Goal: Task Accomplishment & Management: Manage account settings

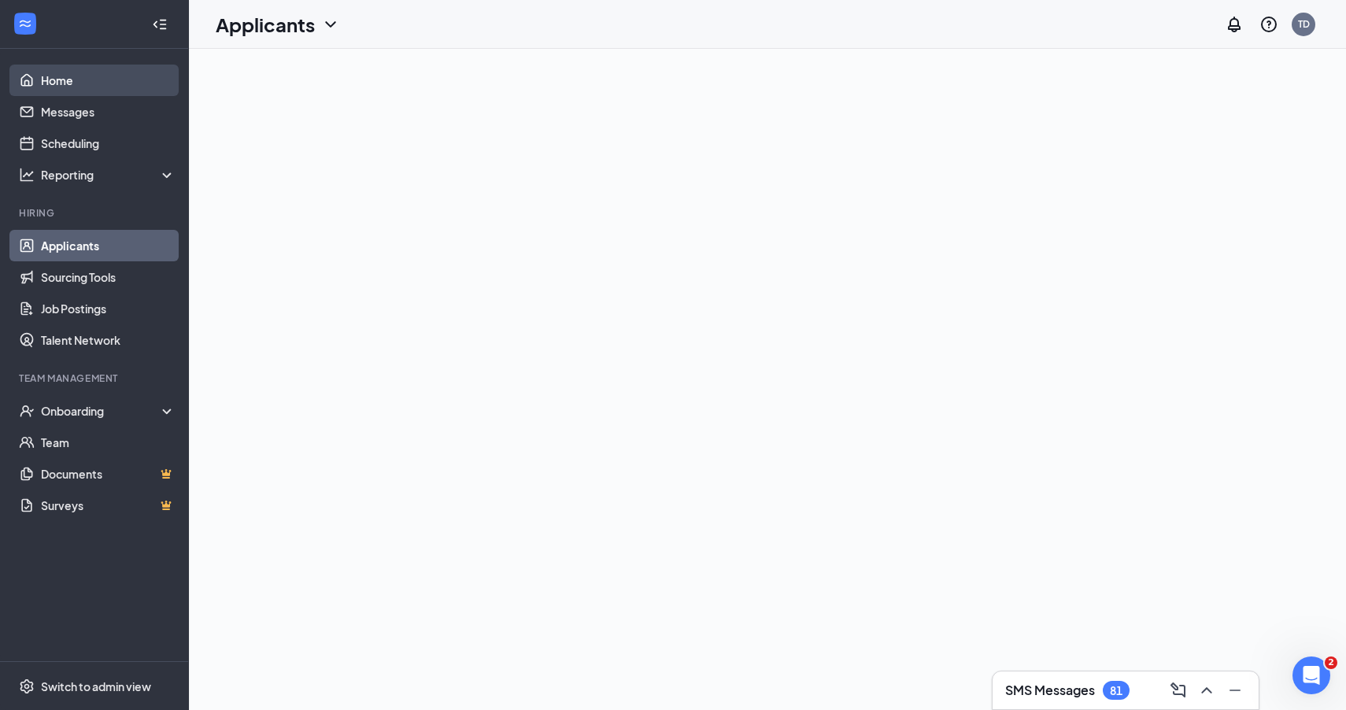
click at [73, 79] on link "Home" at bounding box center [108, 80] width 135 height 31
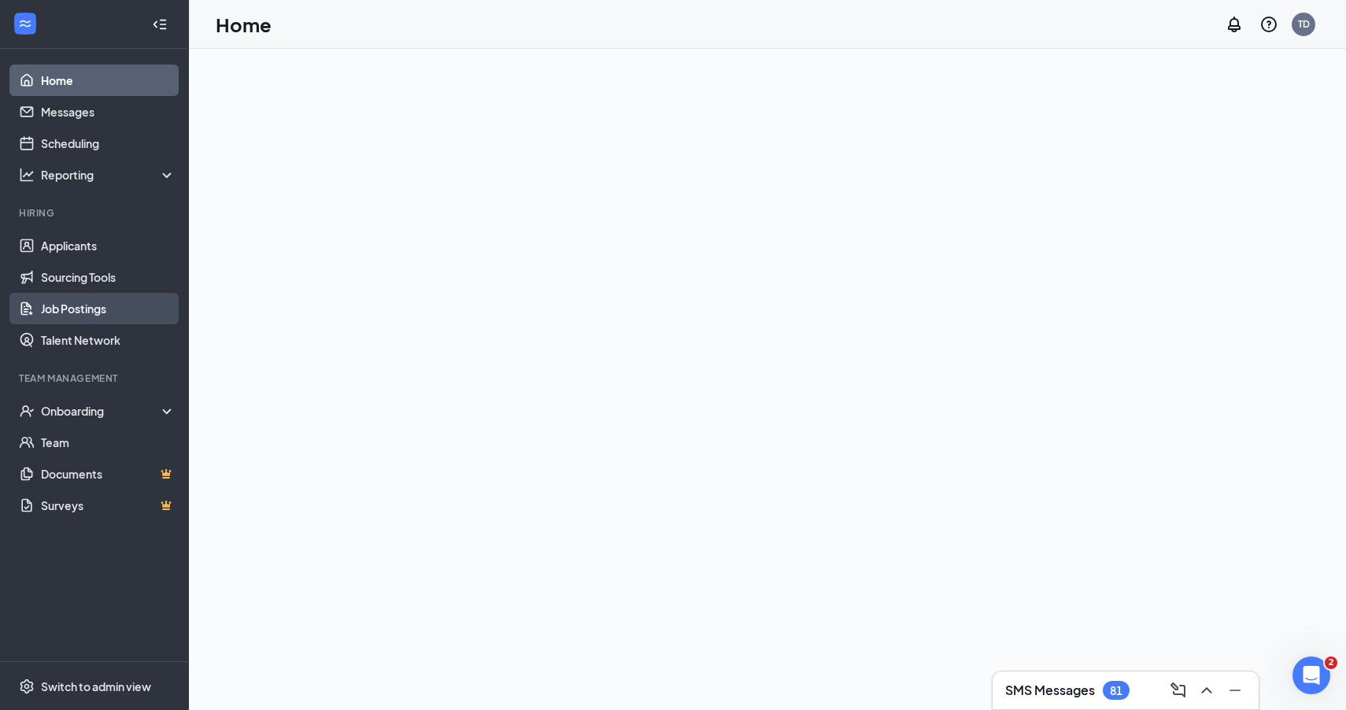
click at [65, 309] on link "Job Postings" at bounding box center [108, 308] width 135 height 31
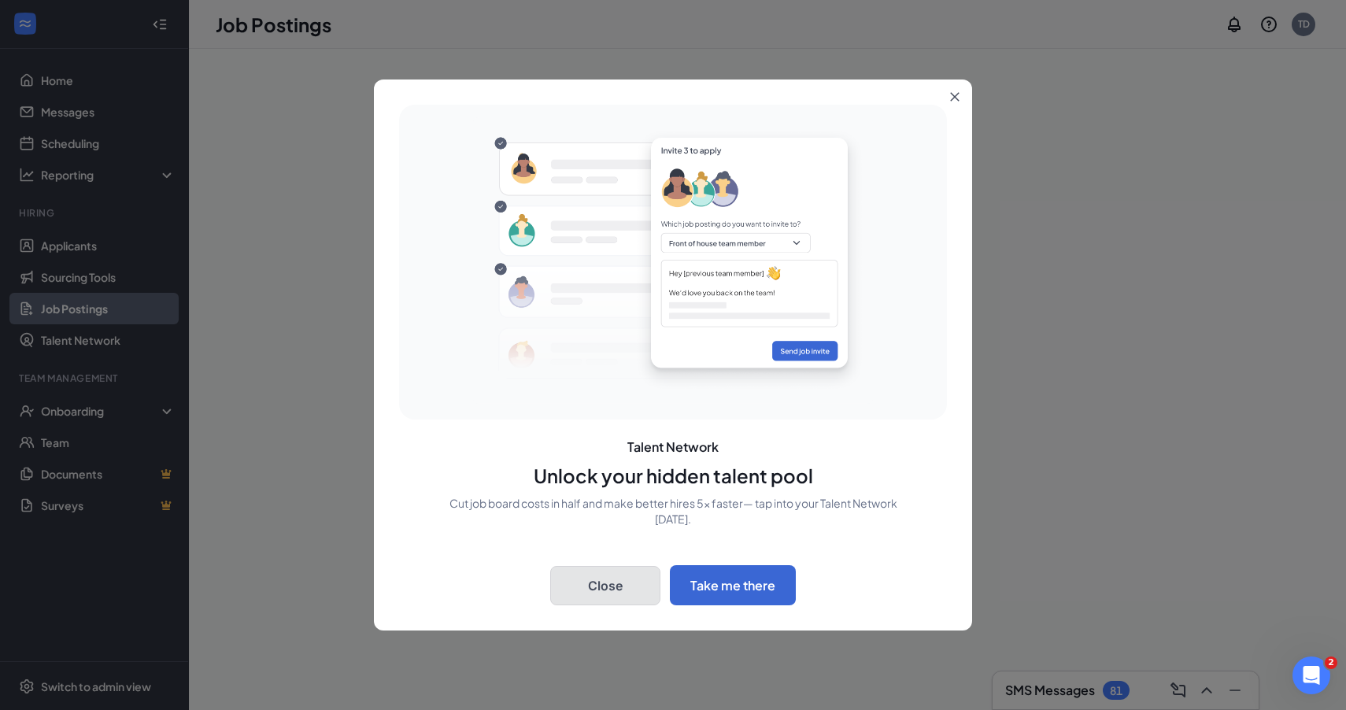
click at [614, 590] on button "Close" at bounding box center [605, 585] width 110 height 39
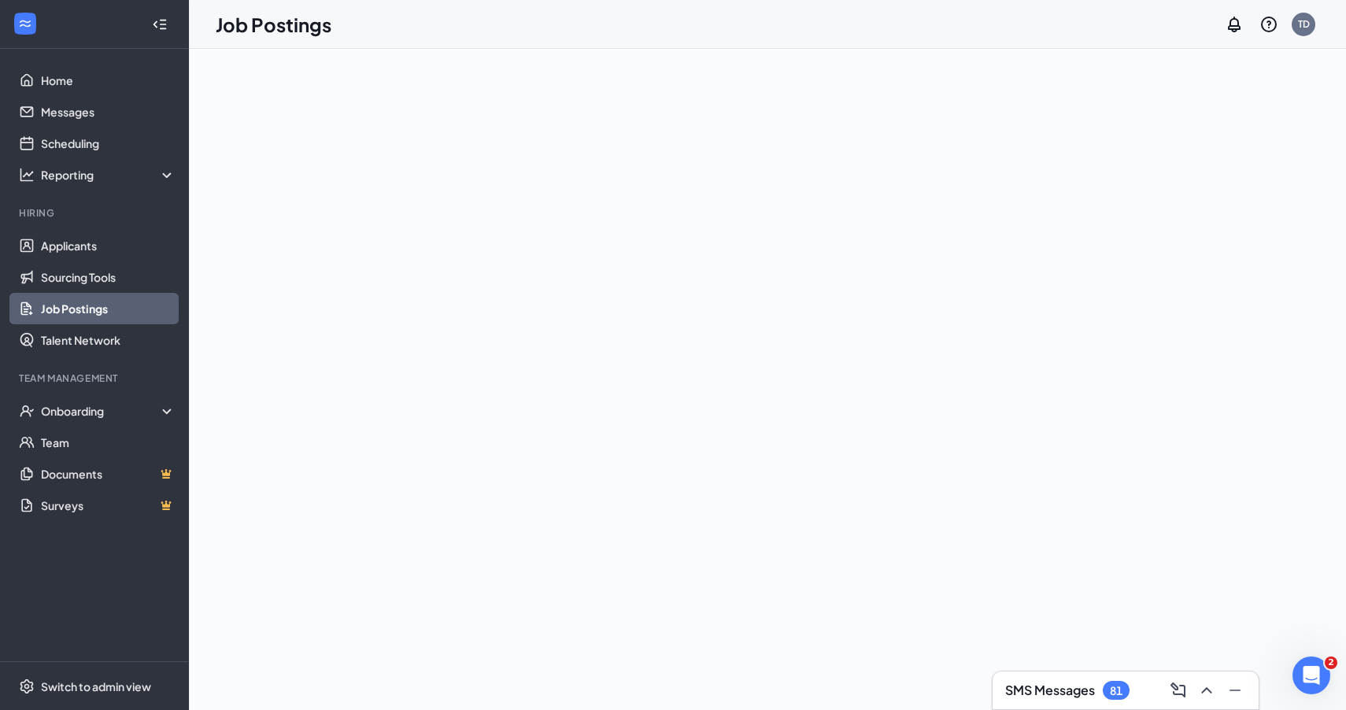
click at [71, 309] on link "Job Postings" at bounding box center [108, 308] width 135 height 31
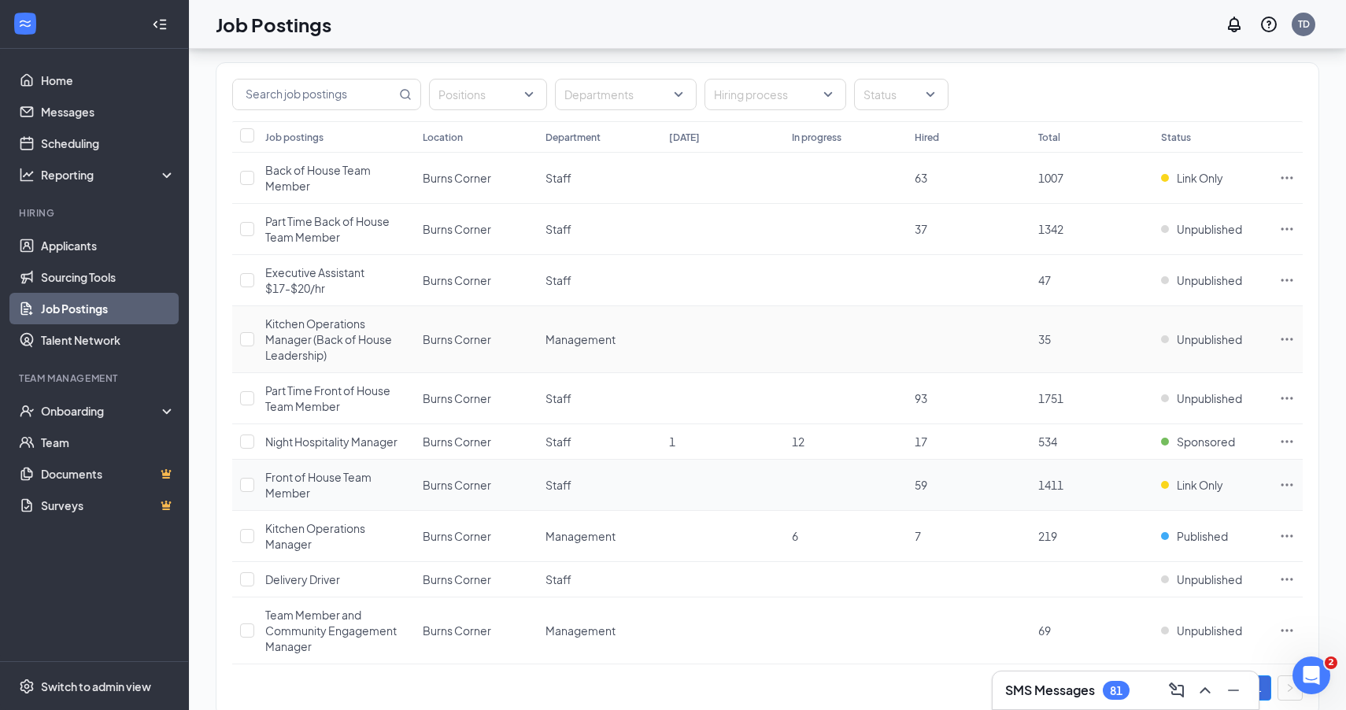
scroll to position [80, 0]
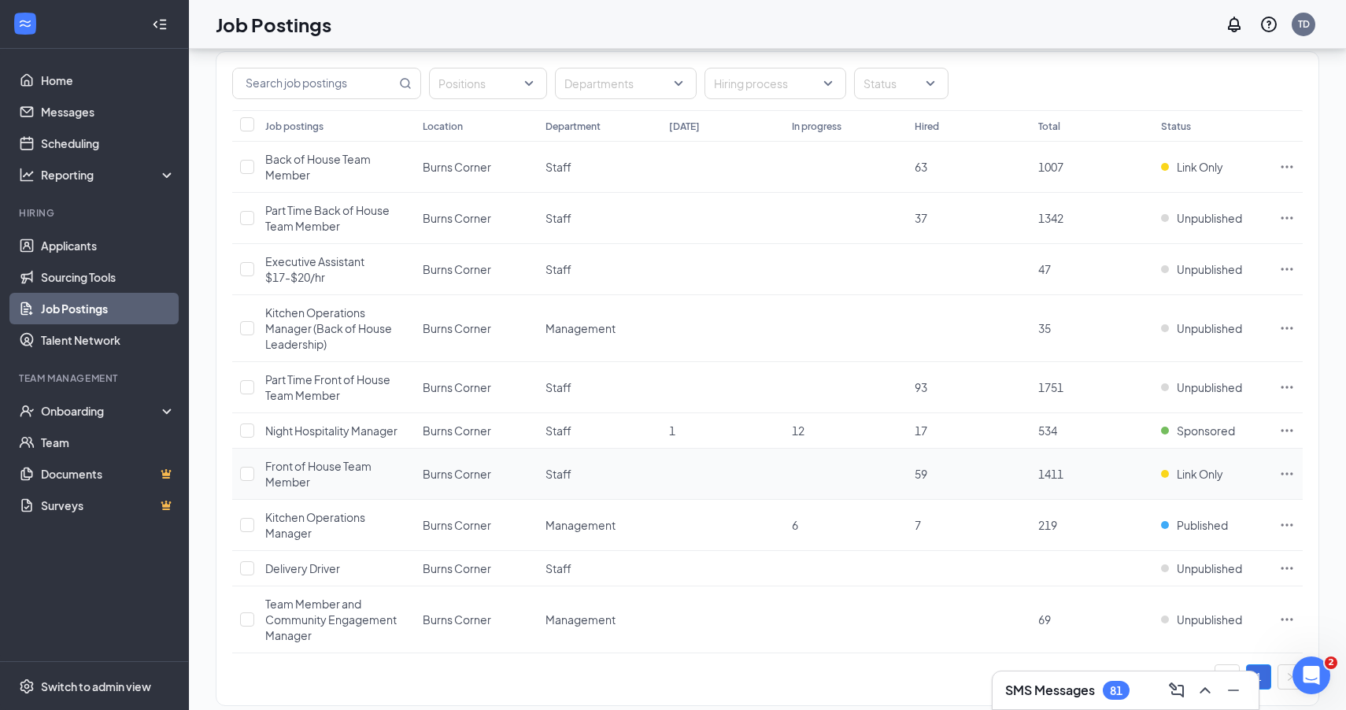
click at [1282, 472] on icon "Ellipses" at bounding box center [1287, 474] width 16 height 16
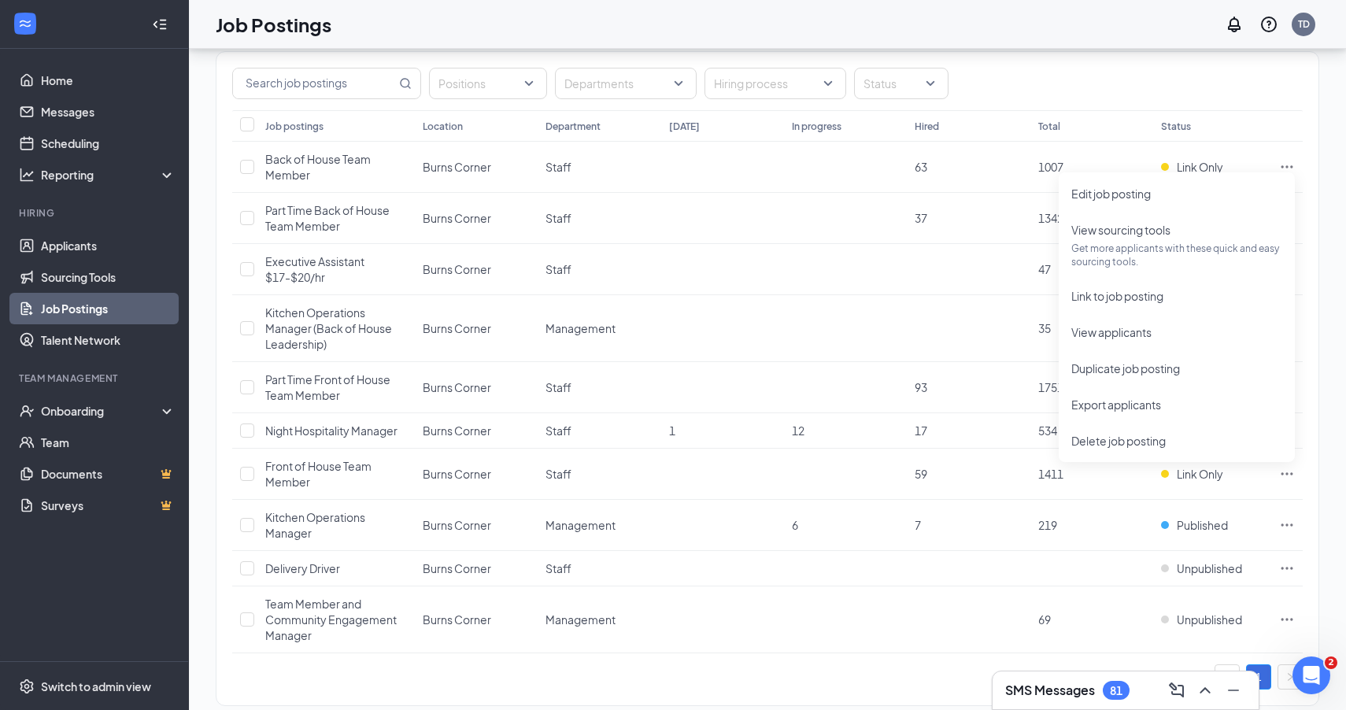
click at [1013, 95] on div "Positions Departments Hiring process Status" at bounding box center [767, 83] width 1071 height 31
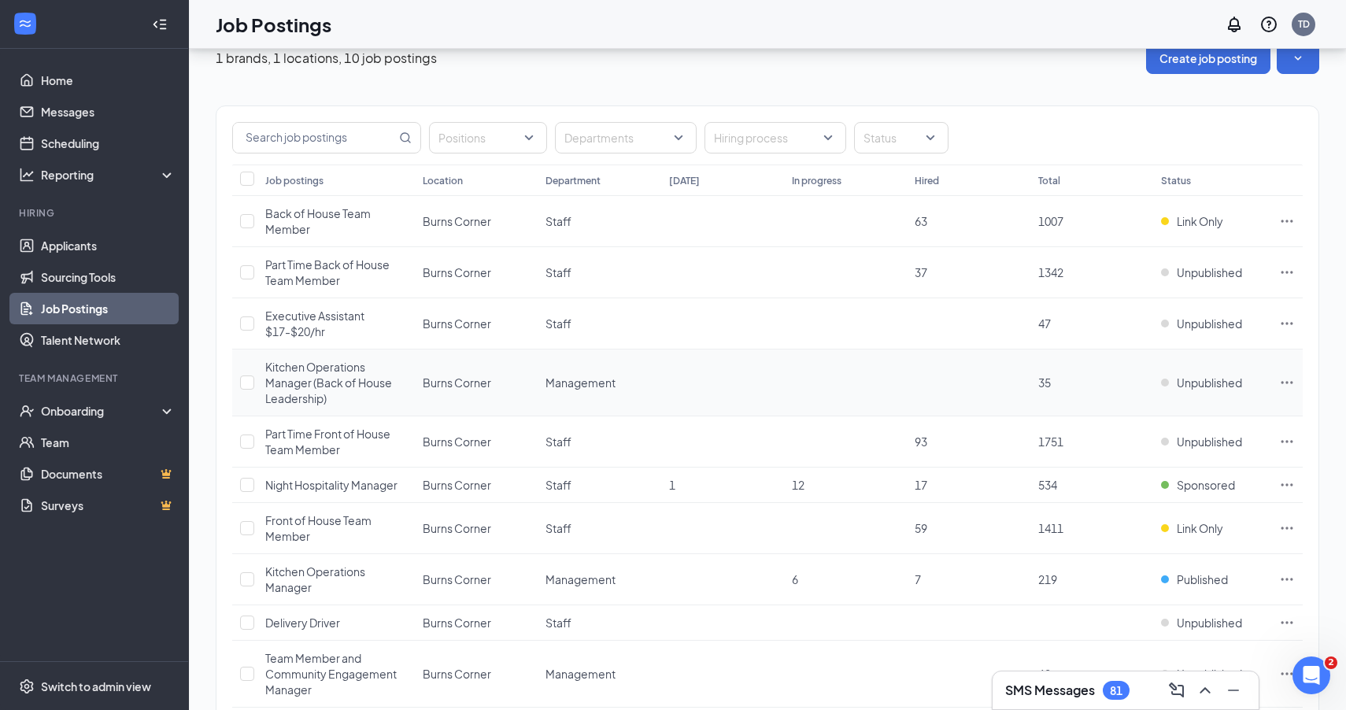
scroll to position [0, 0]
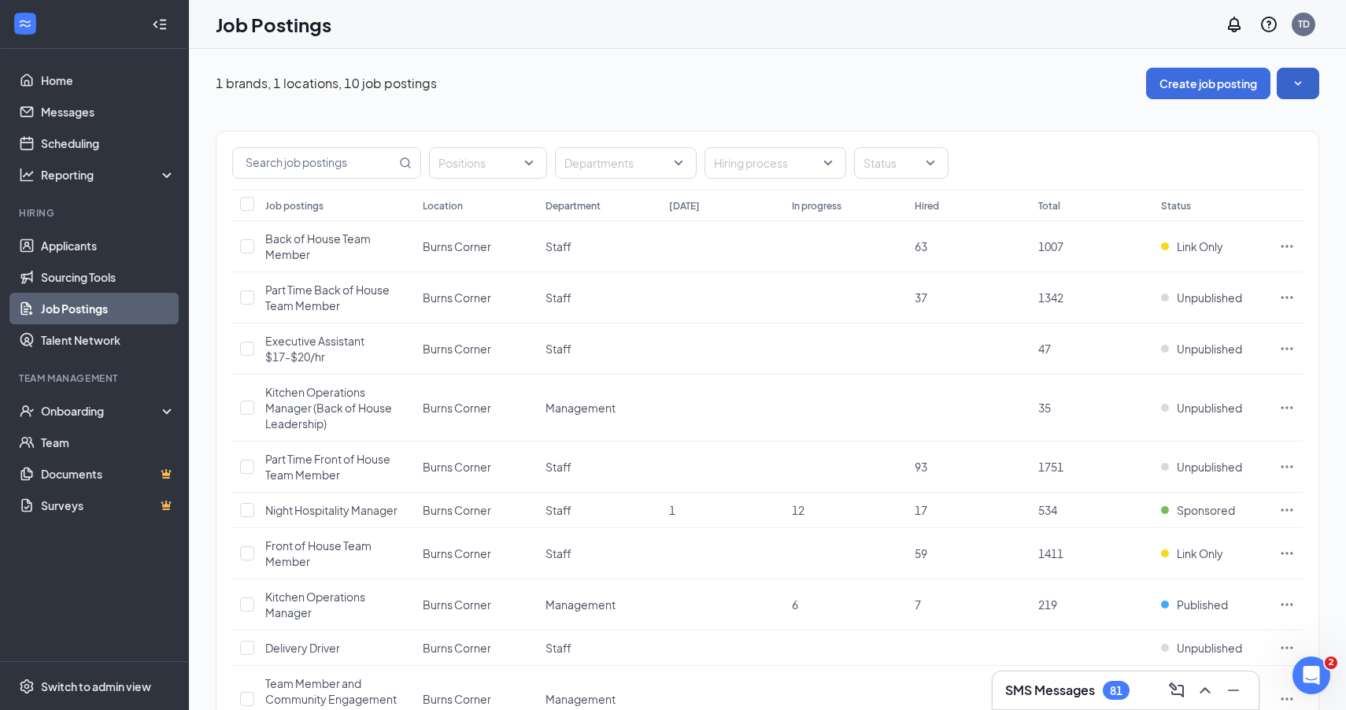
click at [1302, 83] on icon "SmallChevronDown" at bounding box center [1298, 84] width 16 height 16
click at [964, 79] on div "1 brands, 1 locations, 10 job postings Create job posting" at bounding box center [768, 83] width 1104 height 31
click at [1287, 245] on icon "Ellipses" at bounding box center [1288, 246] width 12 height 2
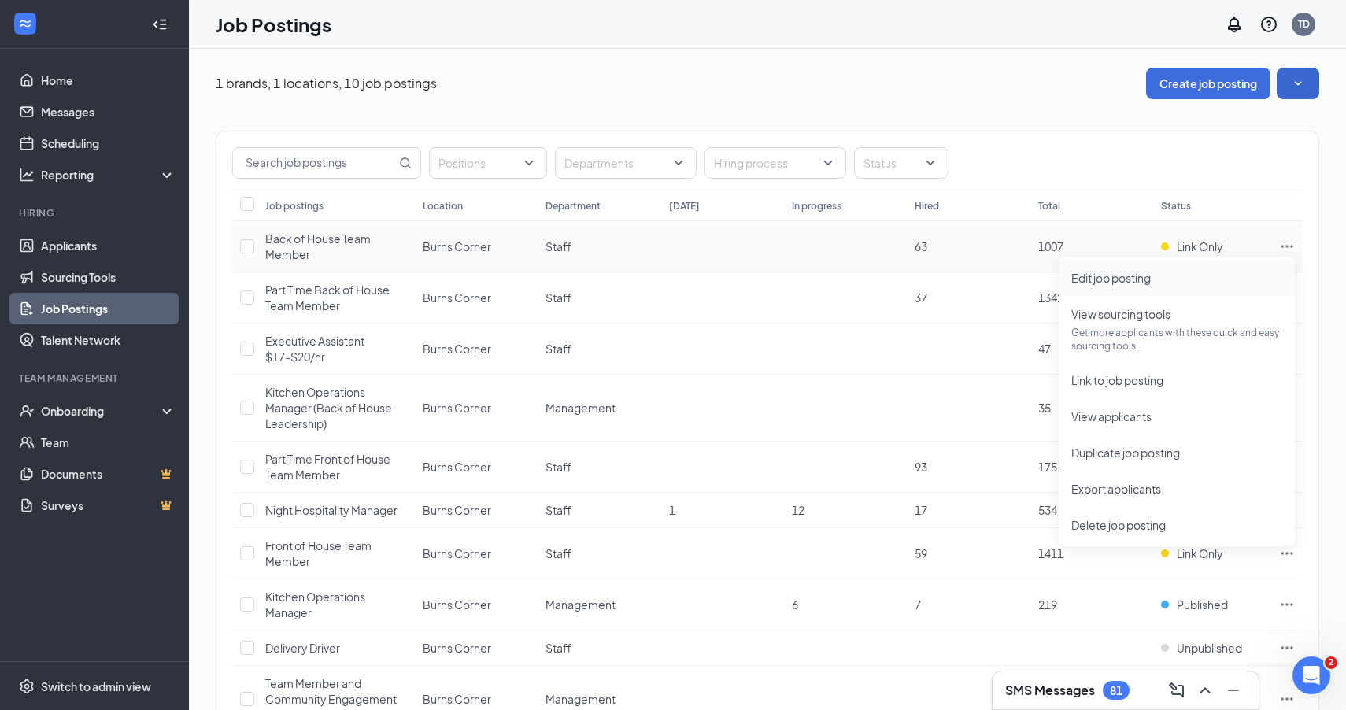
click at [1124, 271] on span "Edit job posting" at bounding box center [1111, 278] width 80 height 14
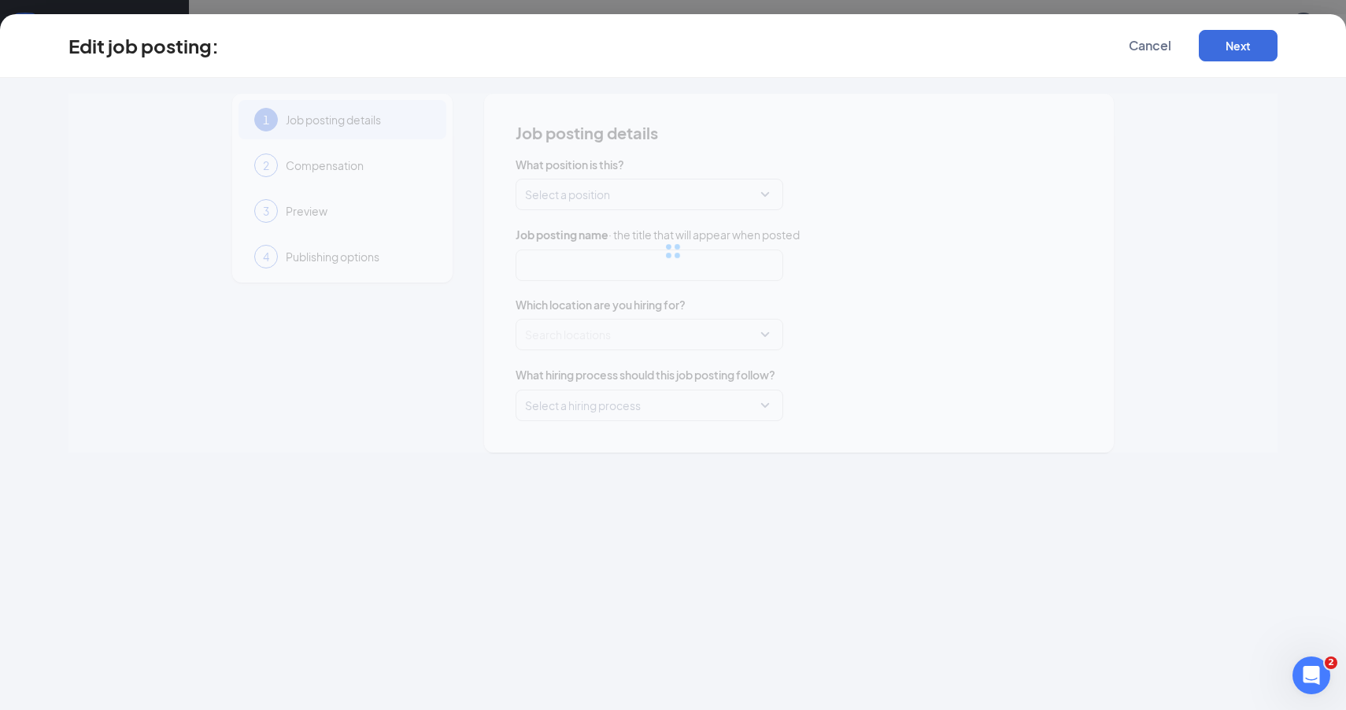
type input "Back of House Team Member"
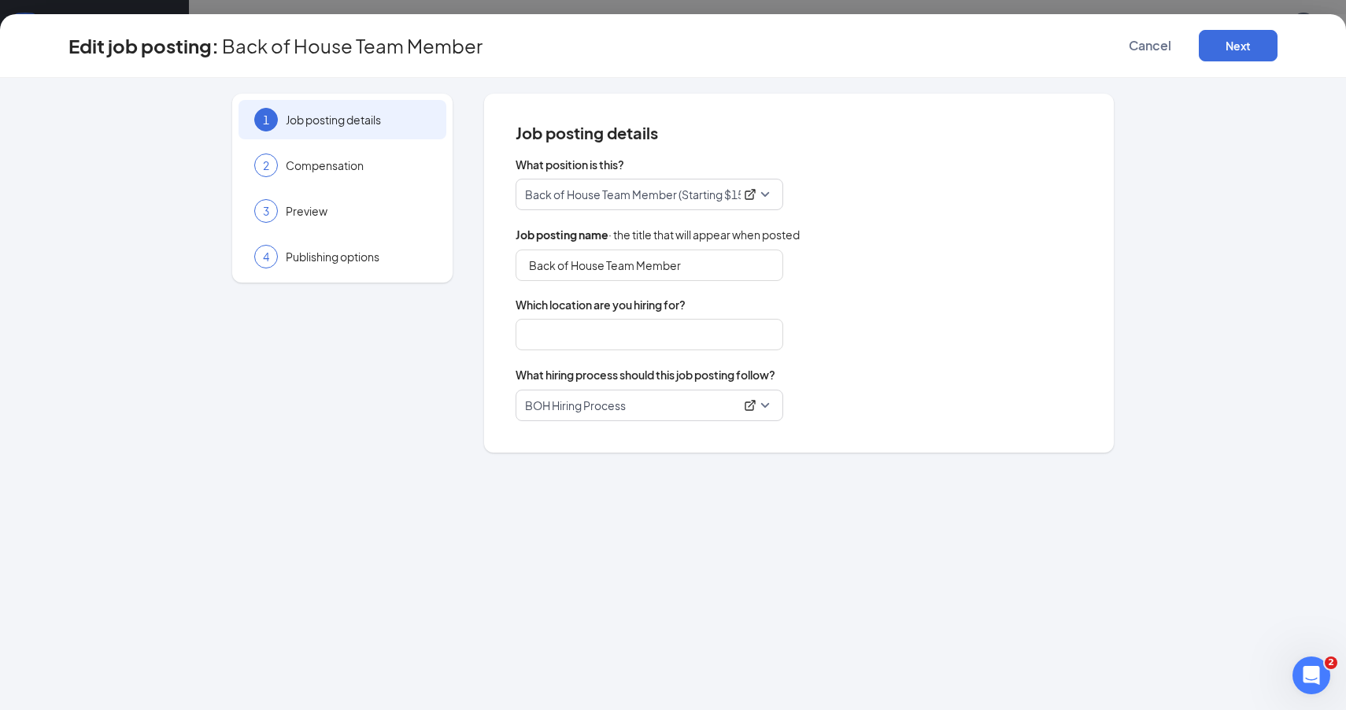
type input "Burns Corner"
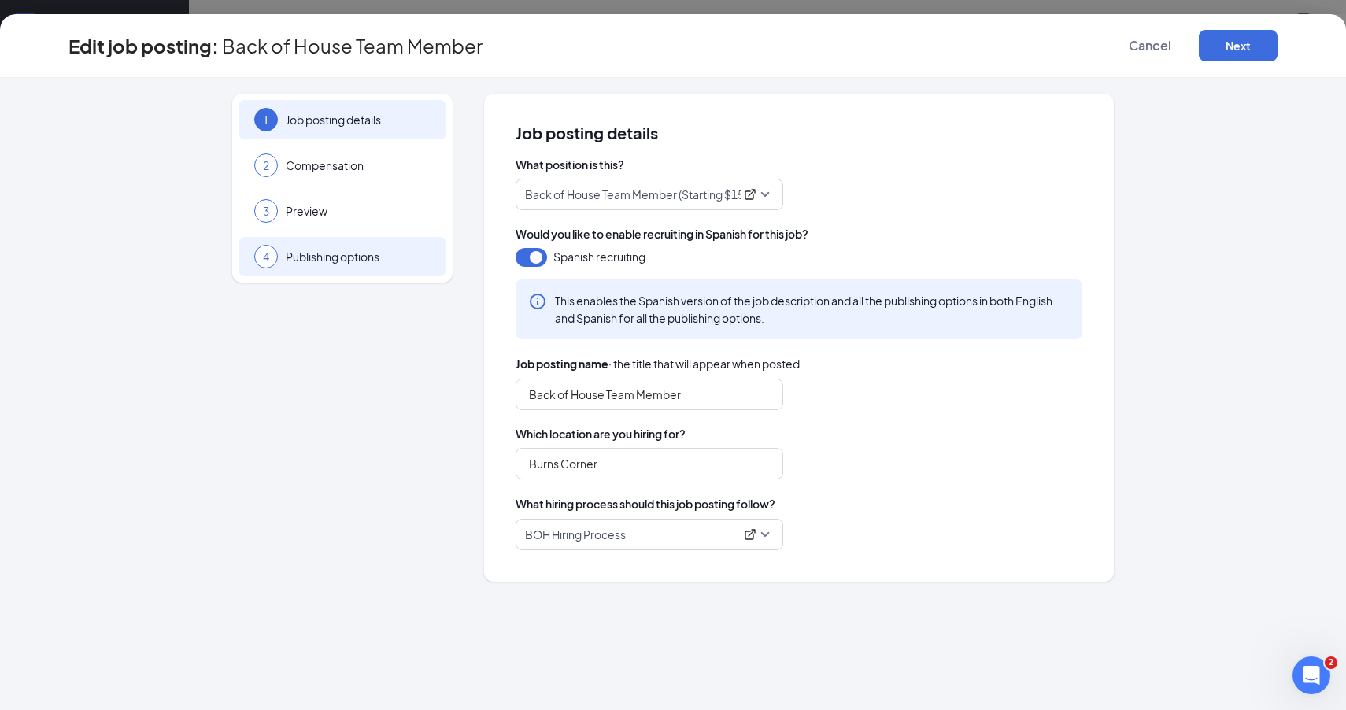
click at [361, 264] on span "Publishing options" at bounding box center [358, 257] width 145 height 16
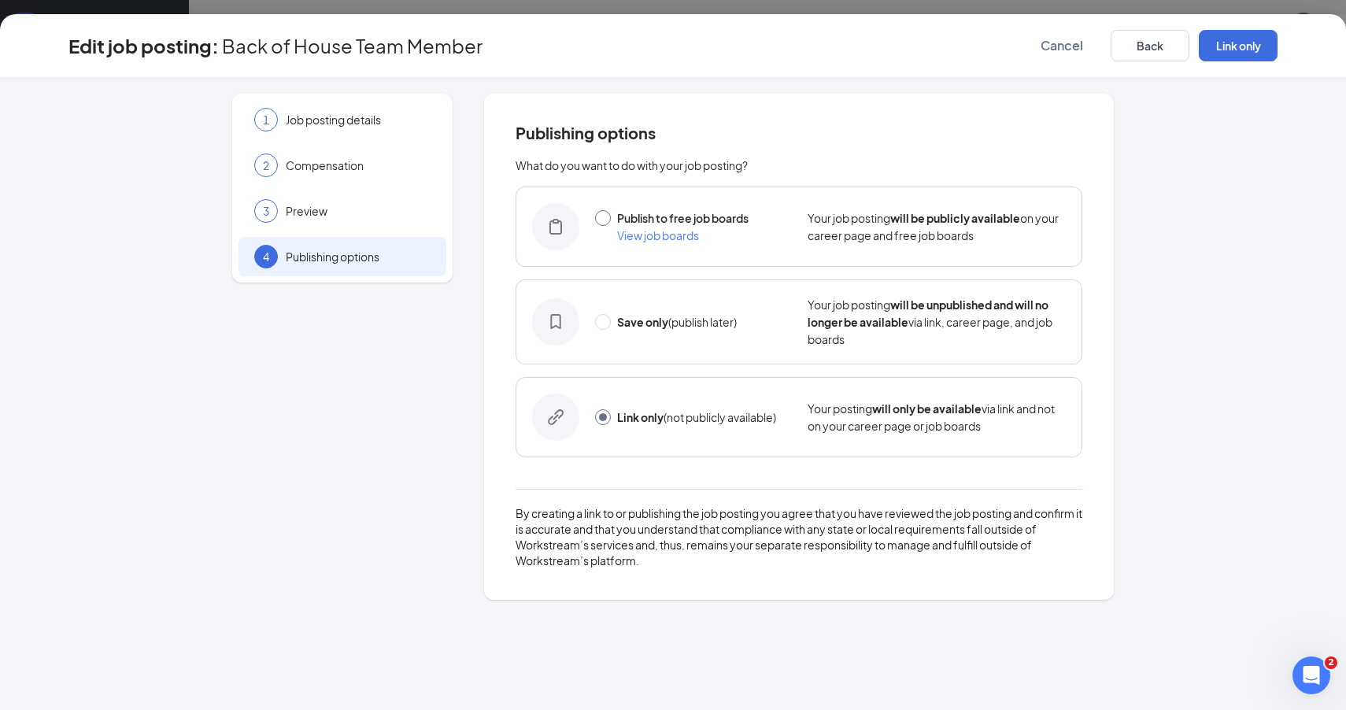
click at [601, 219] on input "radio" at bounding box center [603, 218] width 16 height 16
radio input "true"
radio input "false"
click at [1232, 47] on button "Publish" at bounding box center [1238, 45] width 79 height 31
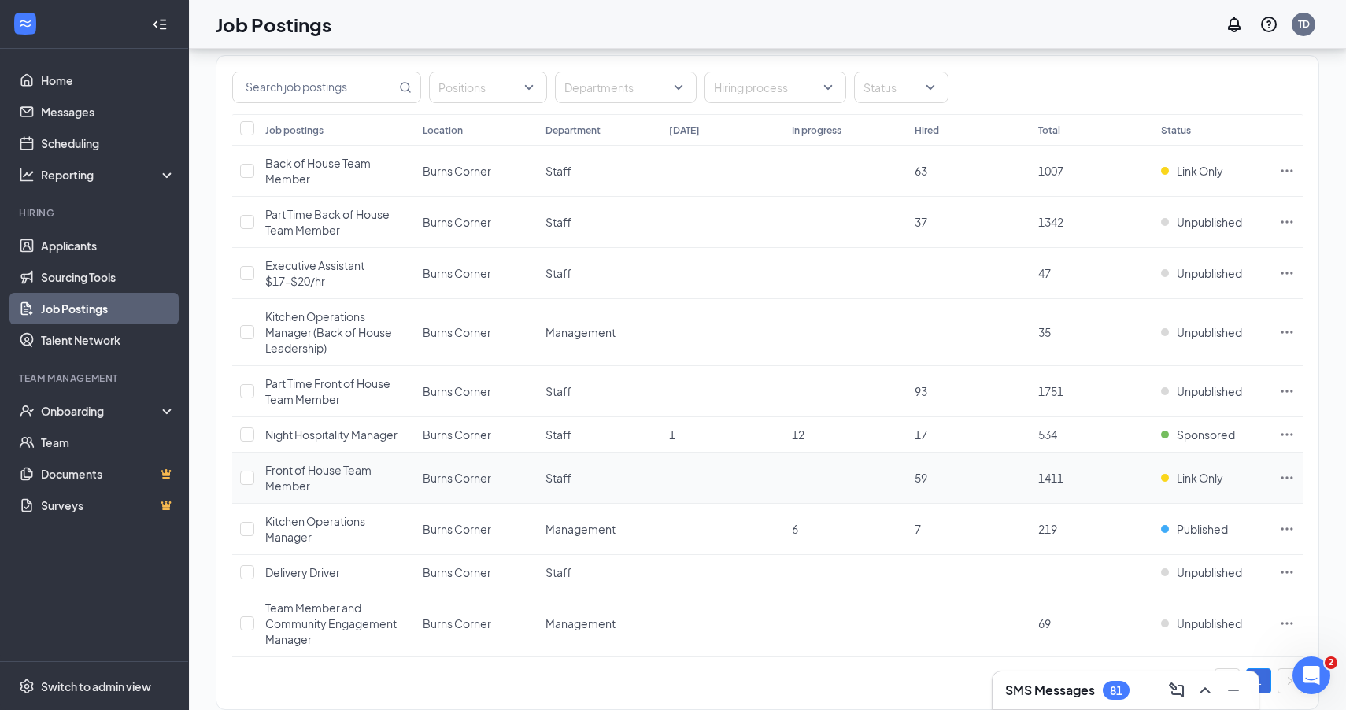
scroll to position [76, 0]
click at [1284, 479] on icon "Ellipses" at bounding box center [1287, 477] width 16 height 16
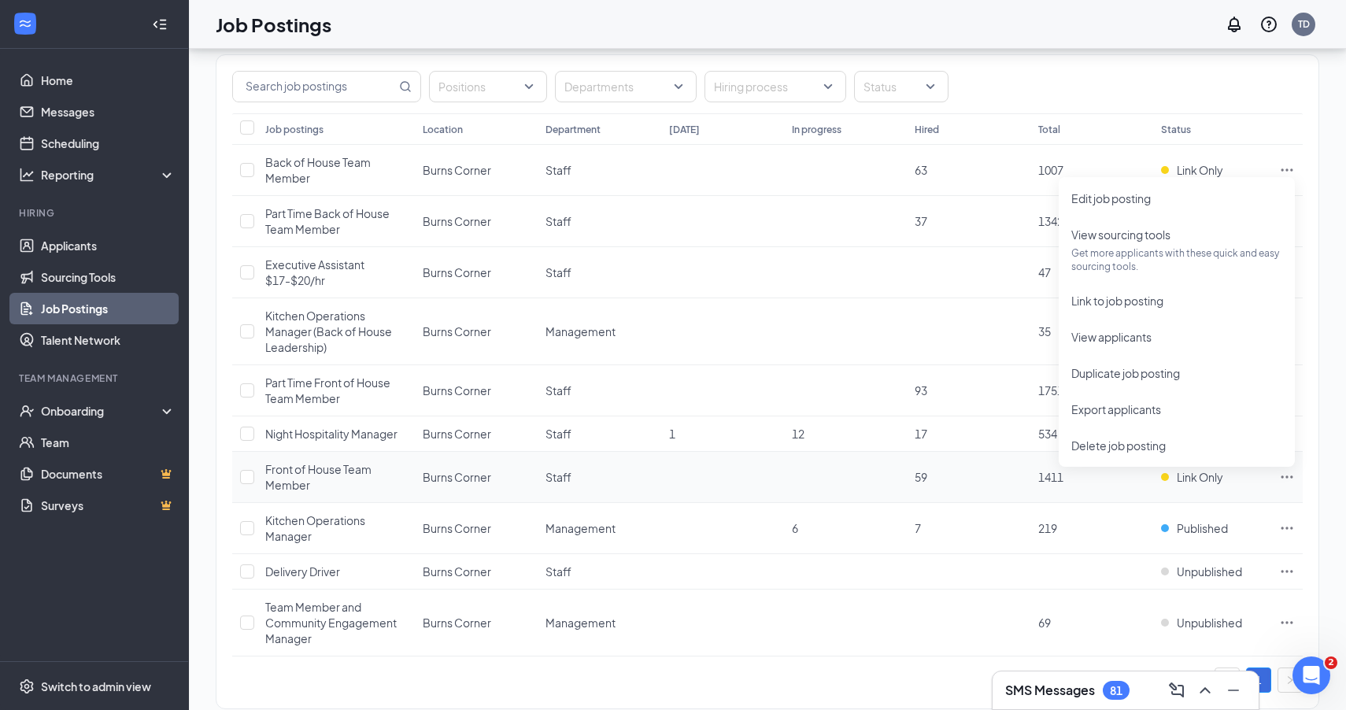
click at [751, 485] on td at bounding box center [722, 477] width 123 height 51
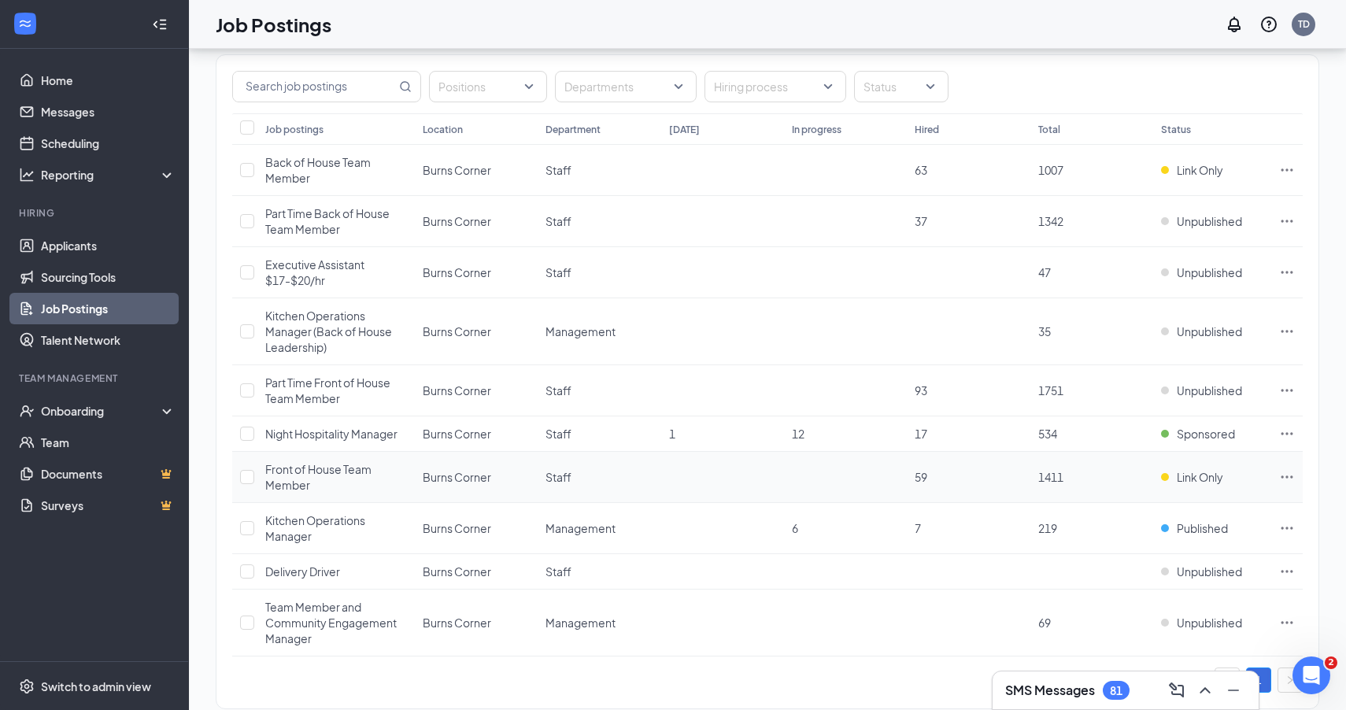
click at [1288, 473] on icon "Ellipses" at bounding box center [1287, 477] width 16 height 16
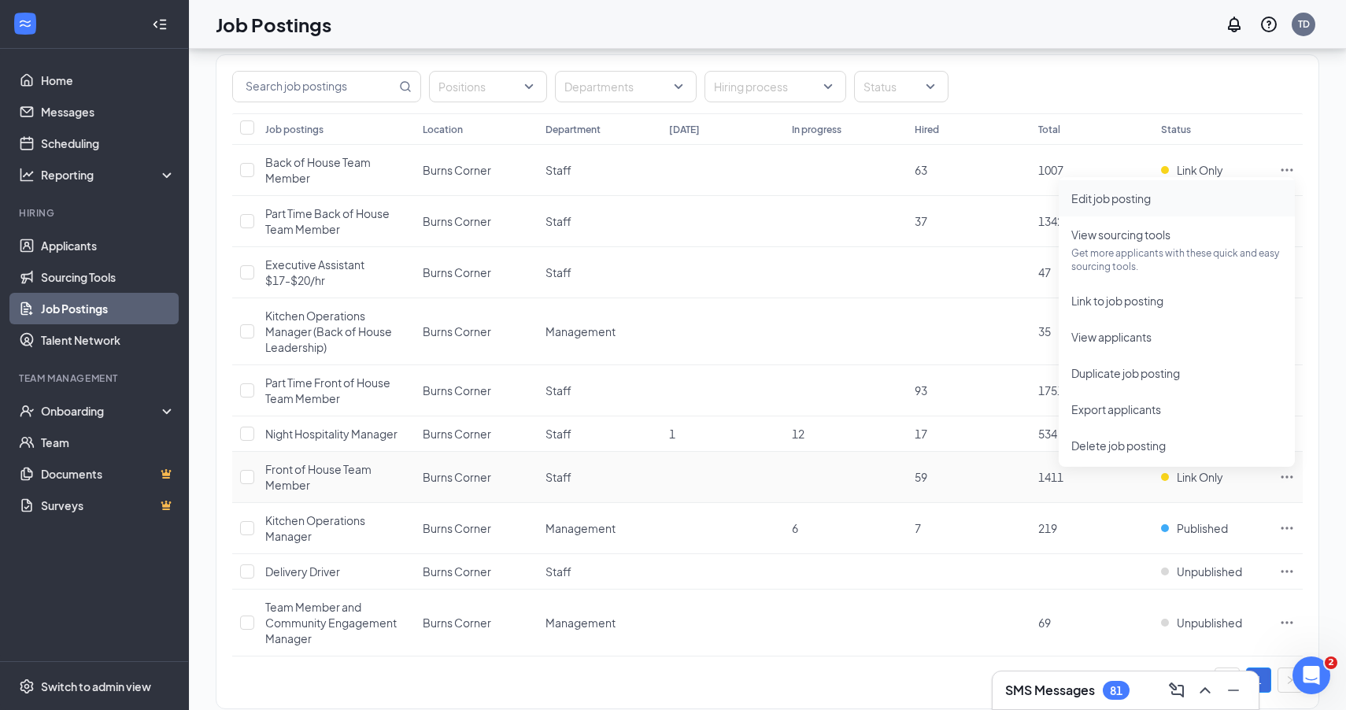
click at [1156, 191] on span "Edit job posting" at bounding box center [1176, 198] width 211 height 17
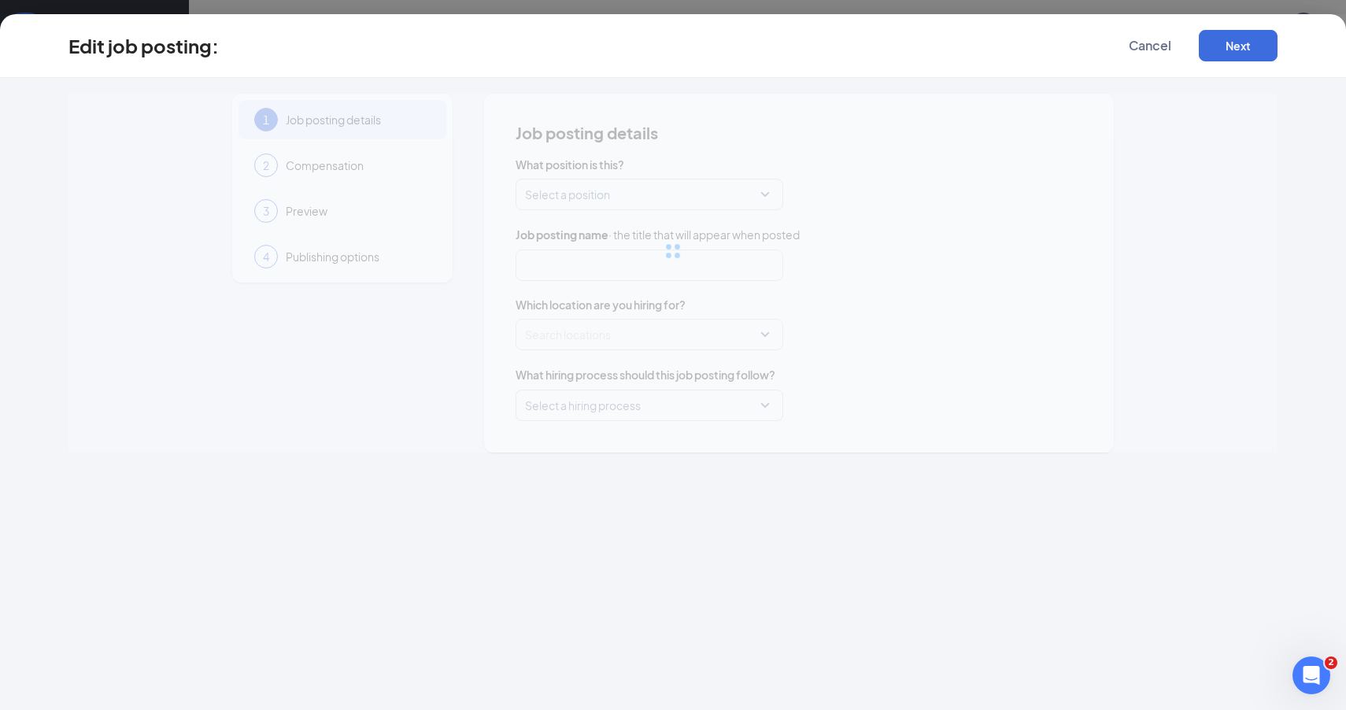
type input "Front of House Team Member"
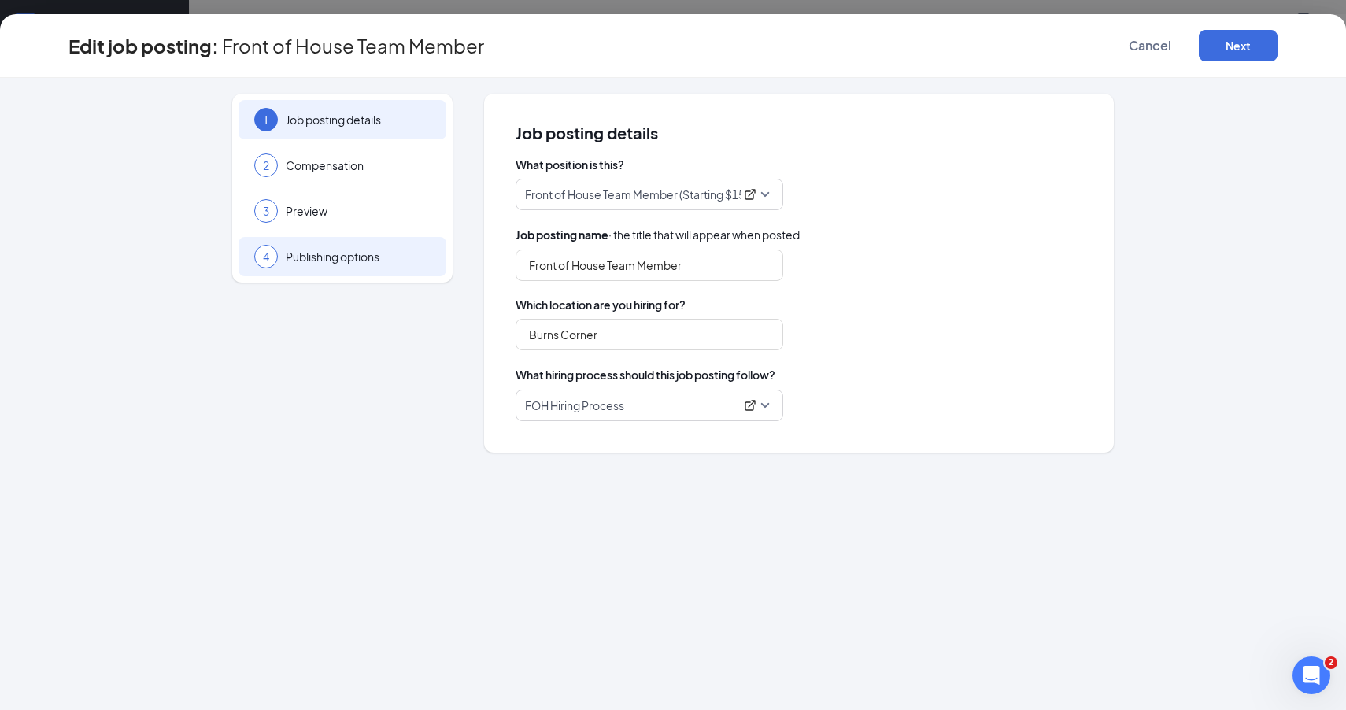
click at [317, 252] on span "Publishing options" at bounding box center [358, 257] width 145 height 16
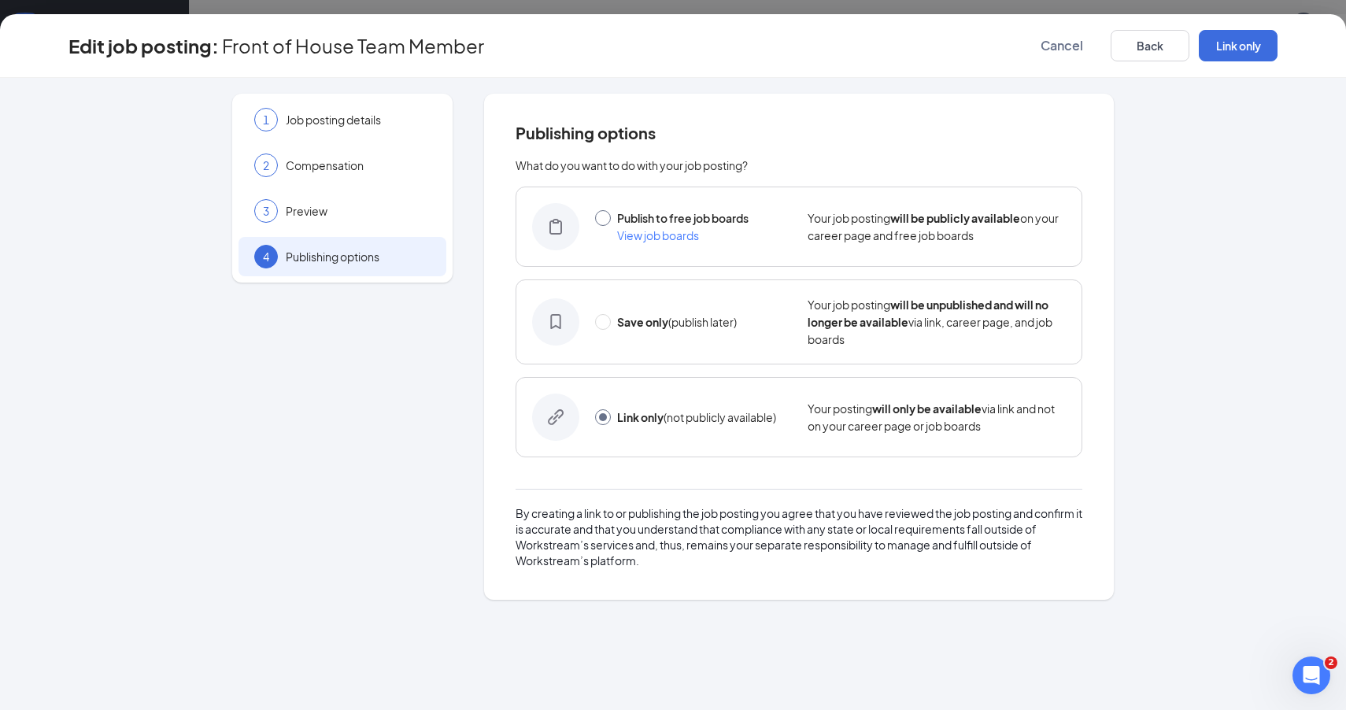
click at [610, 216] on input "radio" at bounding box center [603, 218] width 16 height 16
radio input "true"
radio input "false"
click at [1230, 54] on button "Publish" at bounding box center [1238, 45] width 79 height 31
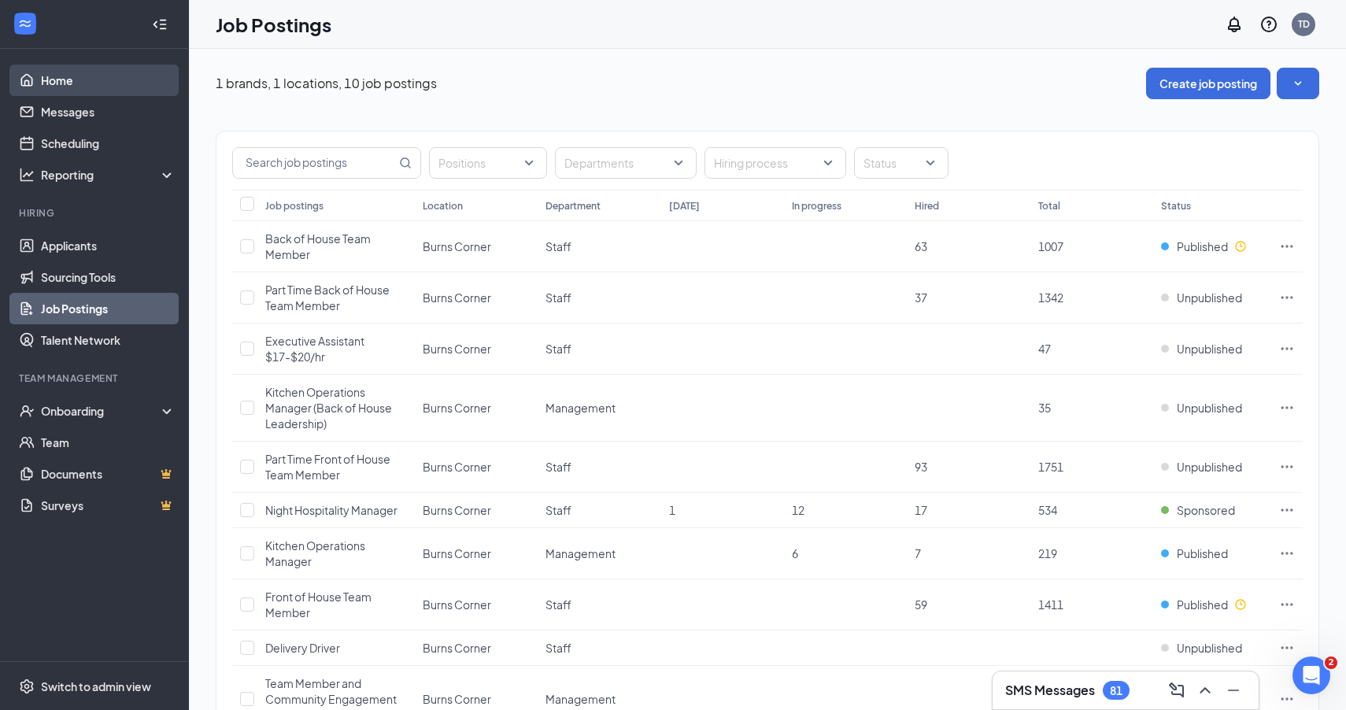
click at [65, 80] on link "Home" at bounding box center [108, 80] width 135 height 31
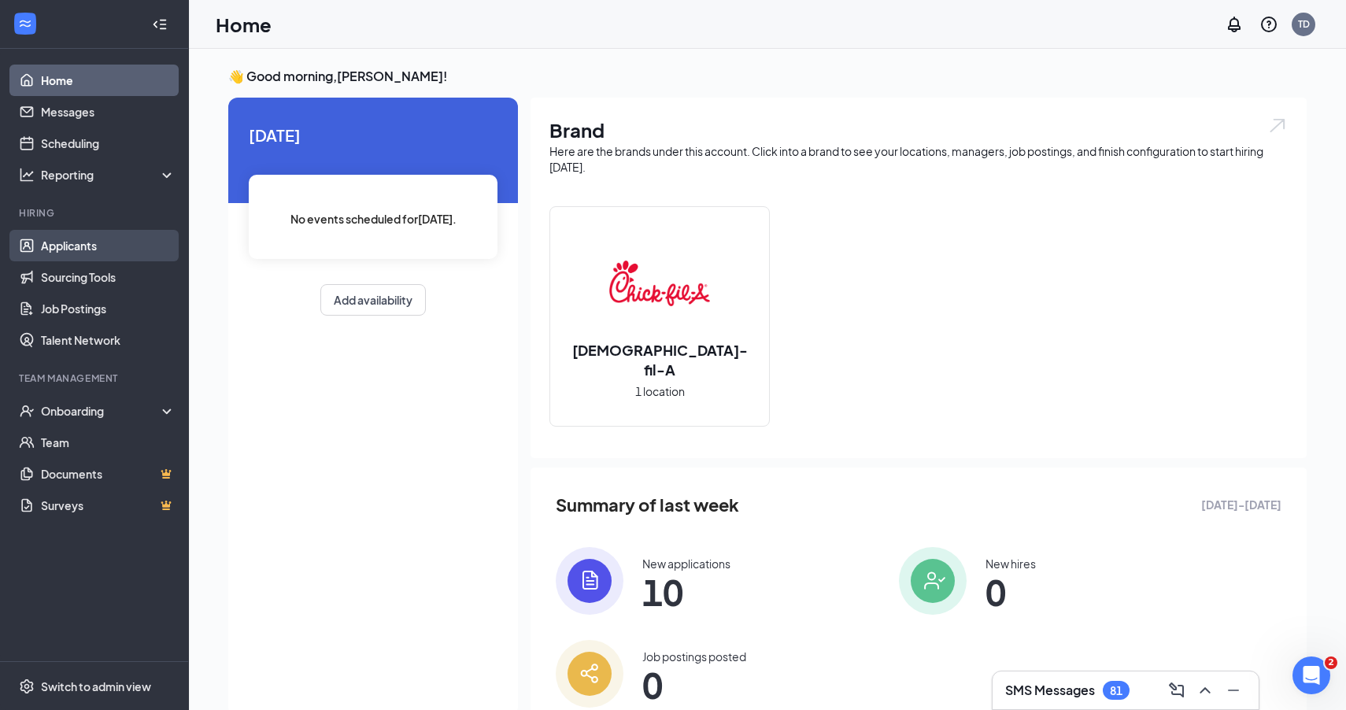
click at [61, 247] on link "Applicants" at bounding box center [108, 245] width 135 height 31
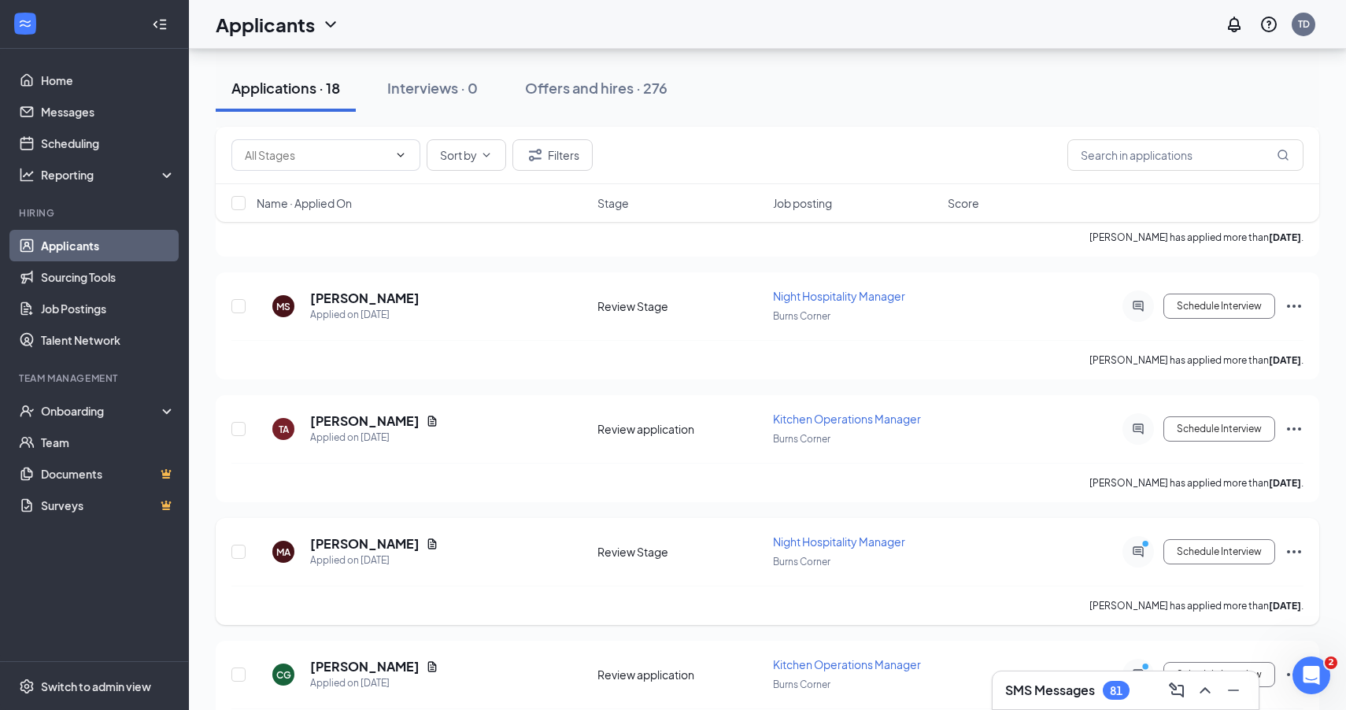
scroll to position [1787, 0]
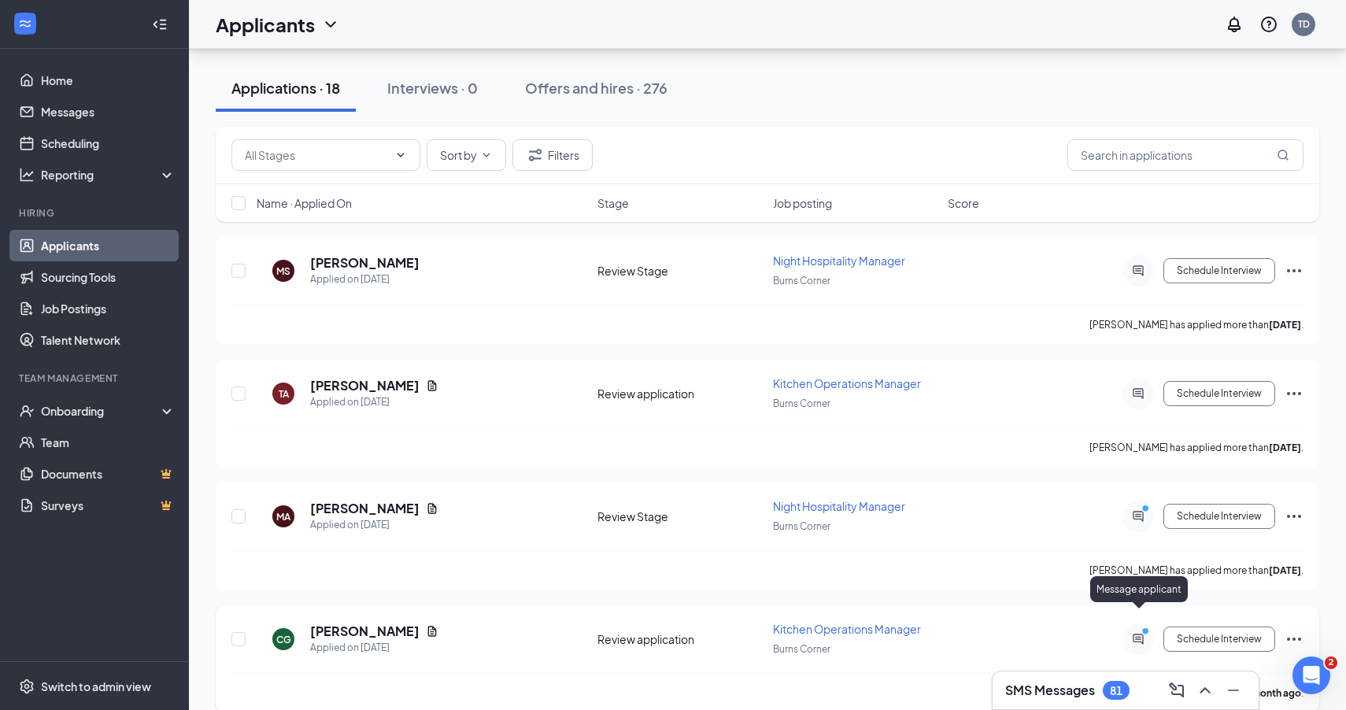
click at [1139, 627] on icon "PrimaryDot" at bounding box center [1147, 633] width 19 height 13
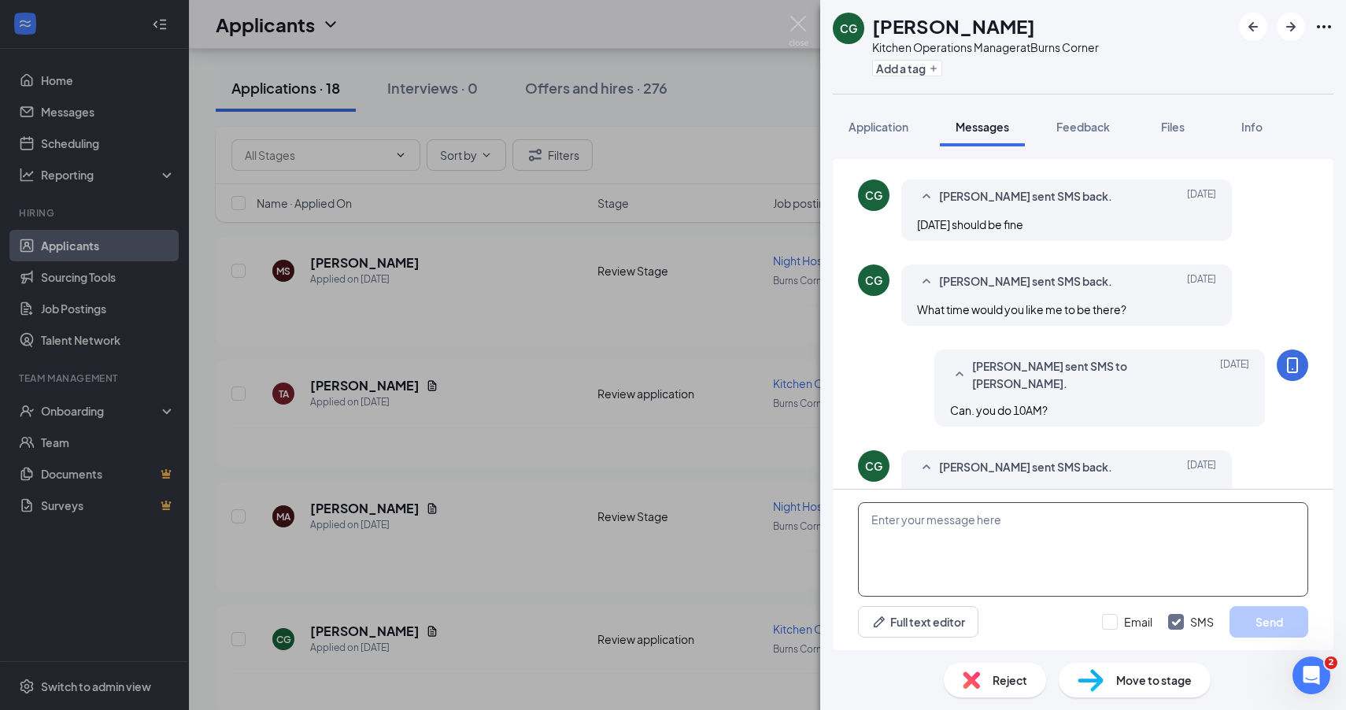
scroll to position [753, 0]
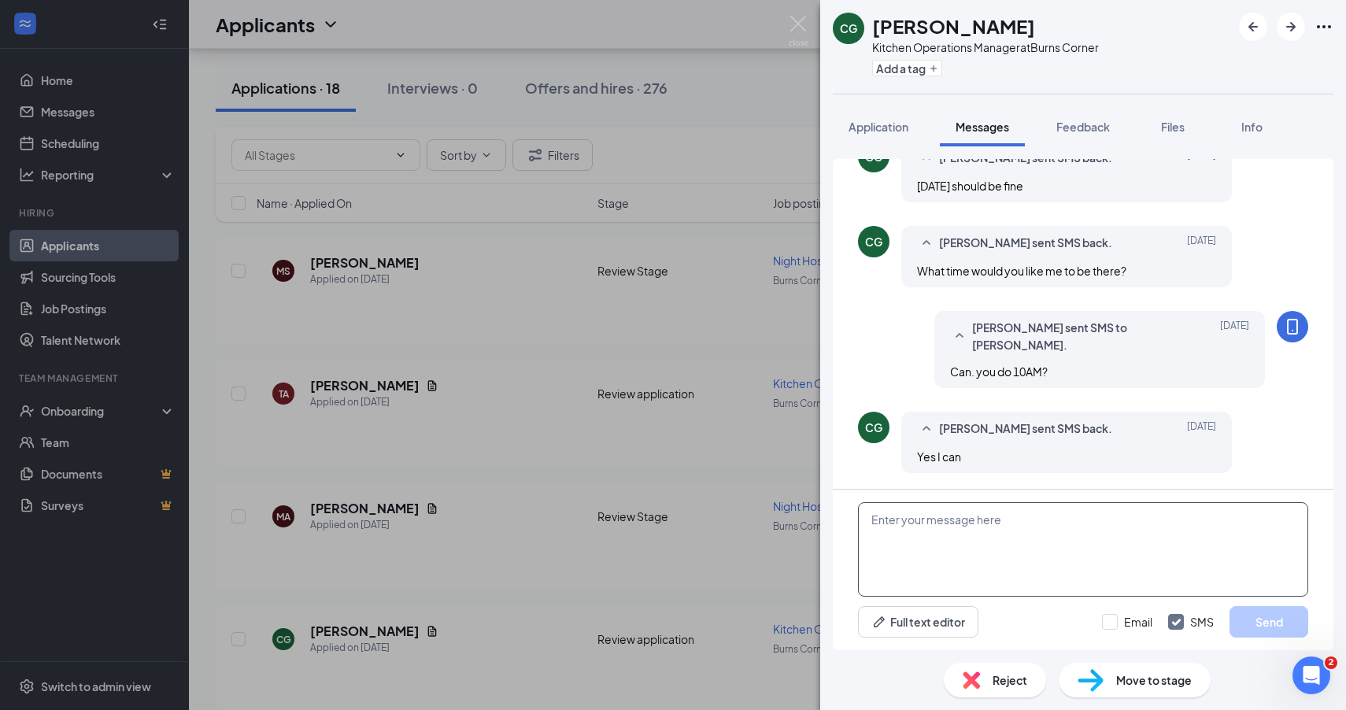
click at [1086, 579] on textarea at bounding box center [1083, 549] width 450 height 94
click at [798, 27] on img at bounding box center [799, 31] width 20 height 31
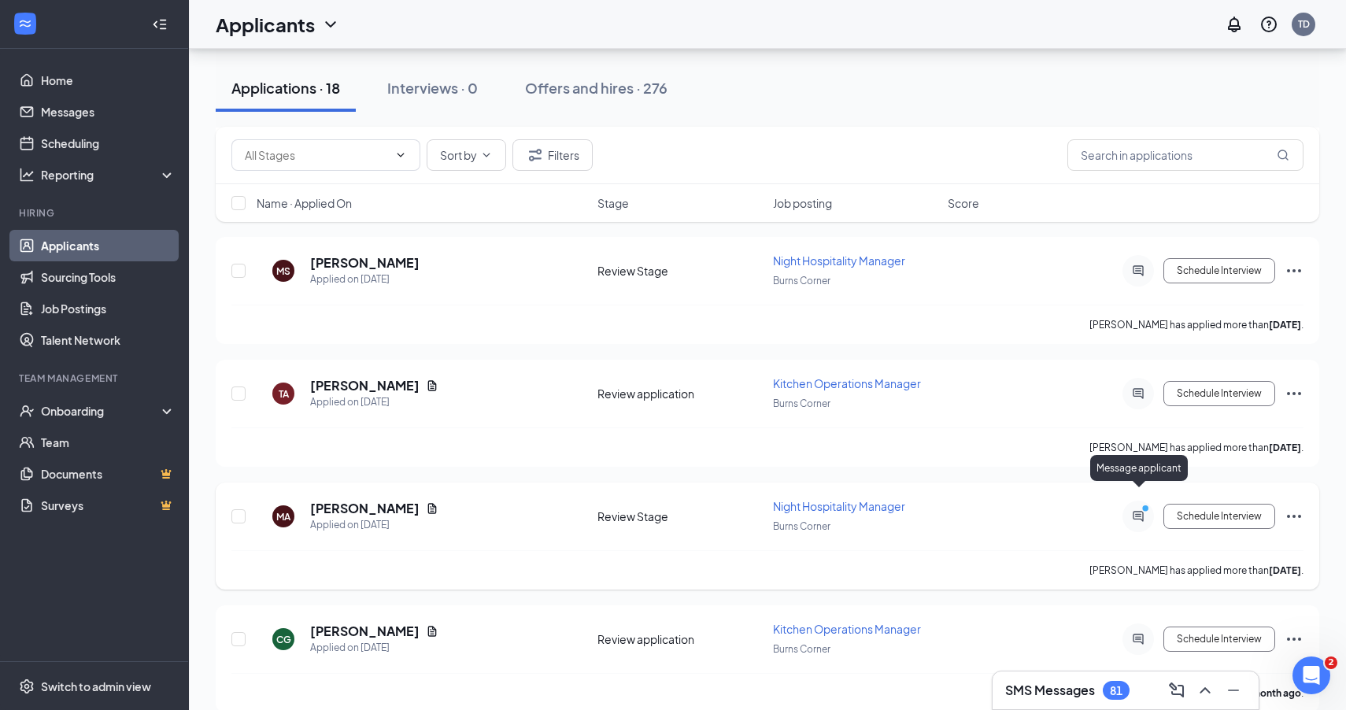
click at [1140, 504] on icon "PrimaryDot" at bounding box center [1147, 510] width 19 height 13
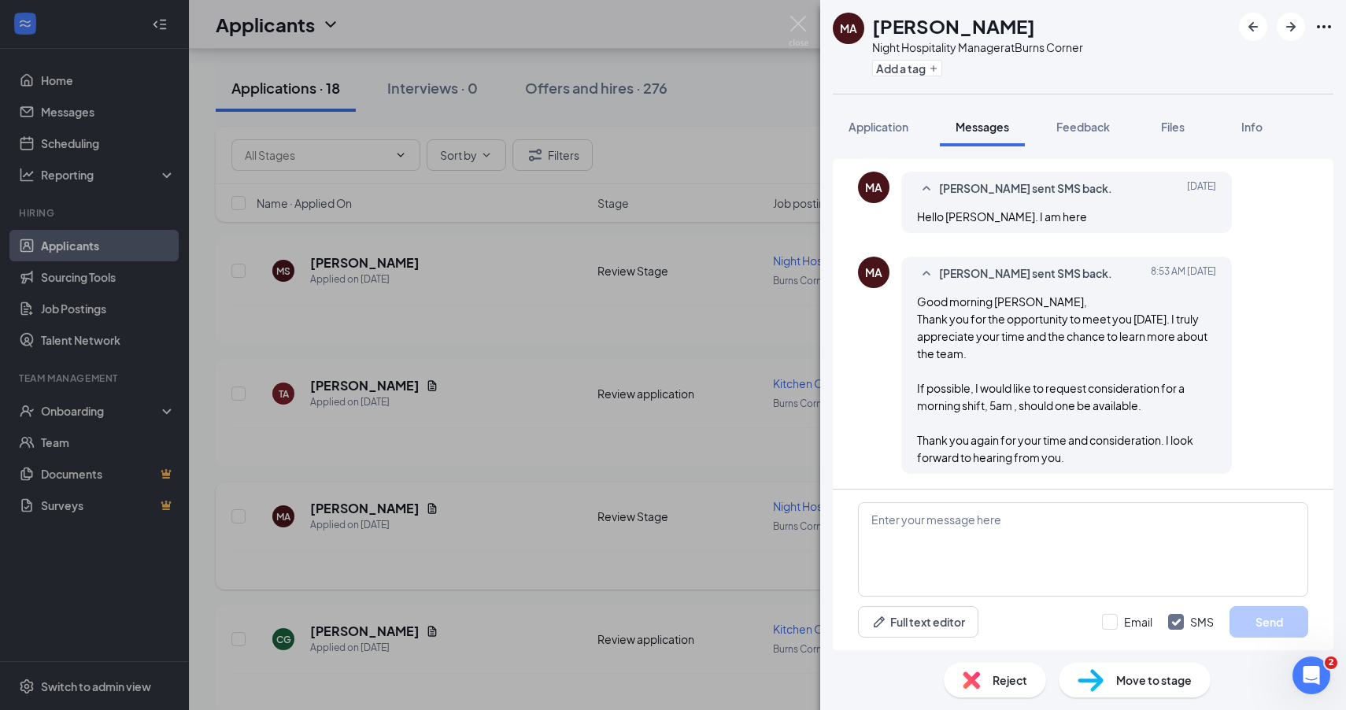
scroll to position [842, 0]
click at [795, 21] on img at bounding box center [799, 31] width 20 height 31
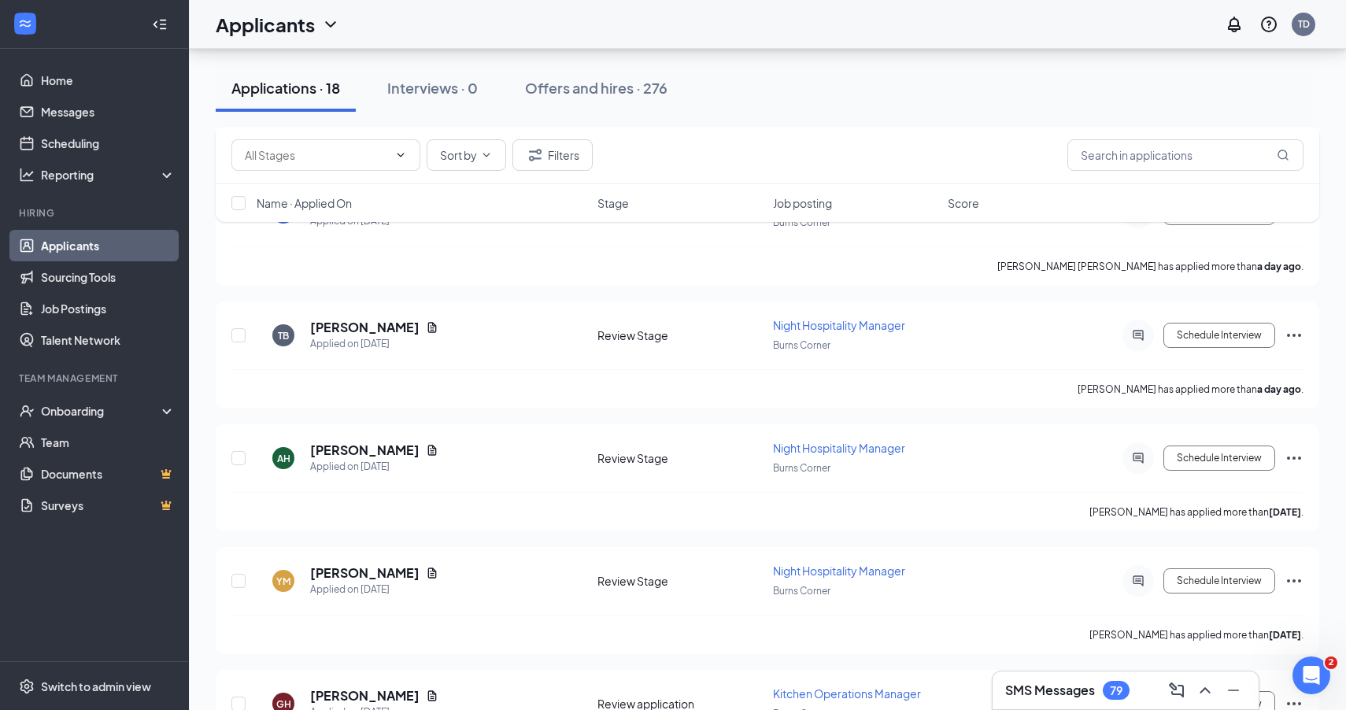
scroll to position [623, 0]
